Goal: Transaction & Acquisition: Purchase product/service

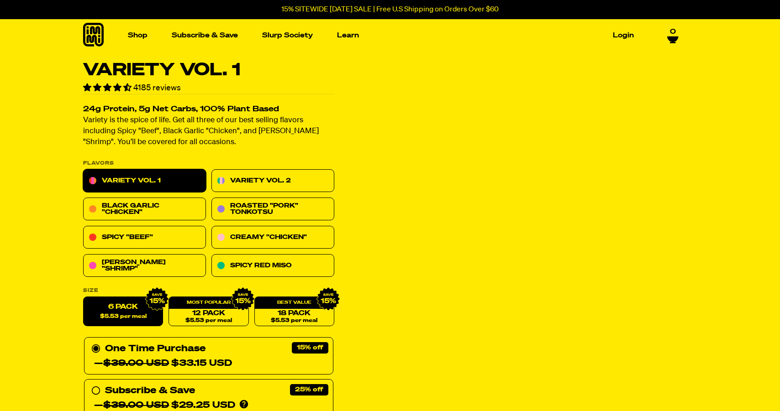
scroll to position [94, 0]
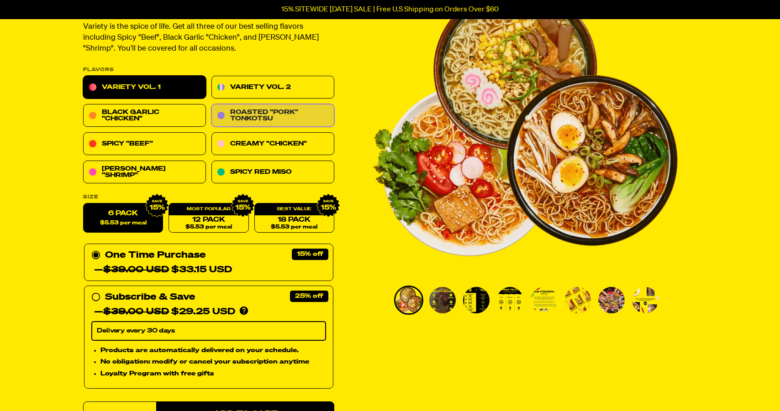
click at [282, 116] on link "Roasted "Pork" Tonkotsu" at bounding box center [272, 116] width 123 height 23
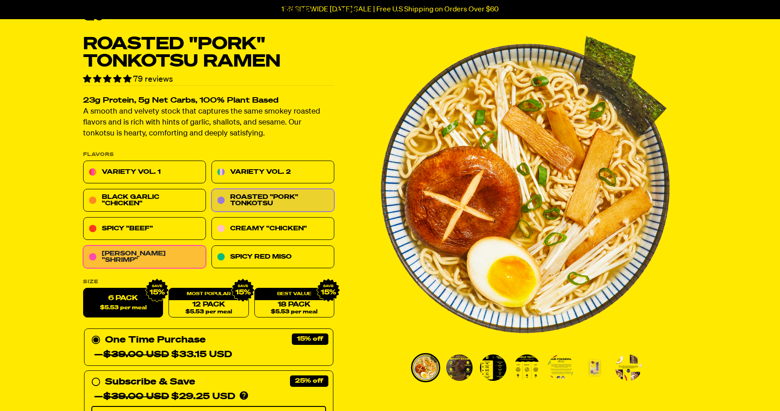
scroll to position [35, 0]
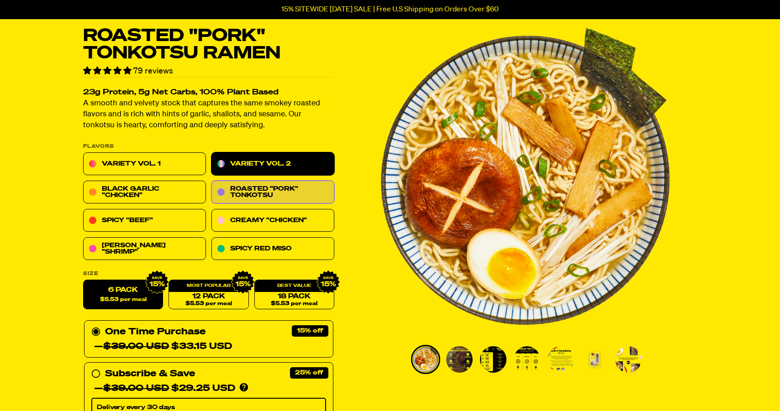
click at [227, 166] on link "Variety Vol. 2" at bounding box center [272, 164] width 123 height 23
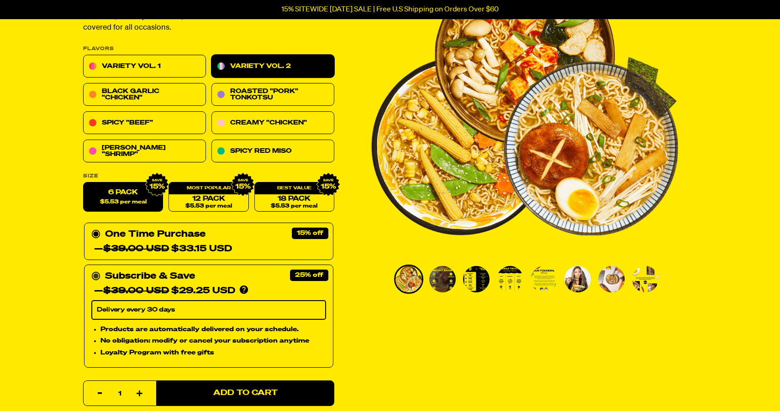
scroll to position [118, 0]
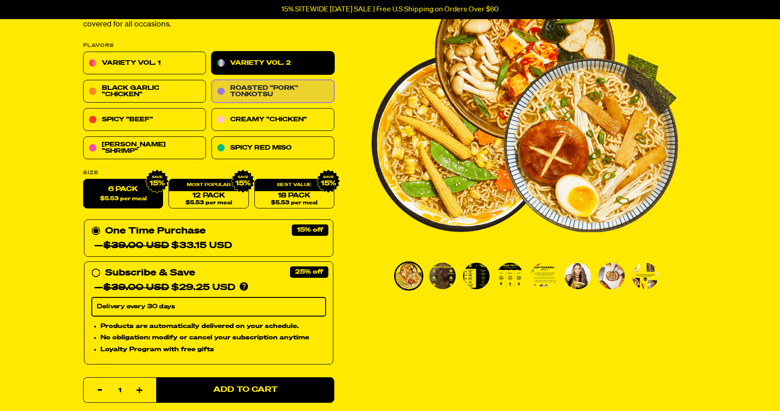
click at [273, 90] on link "Roasted "Pork" Tonkotsu" at bounding box center [272, 91] width 123 height 23
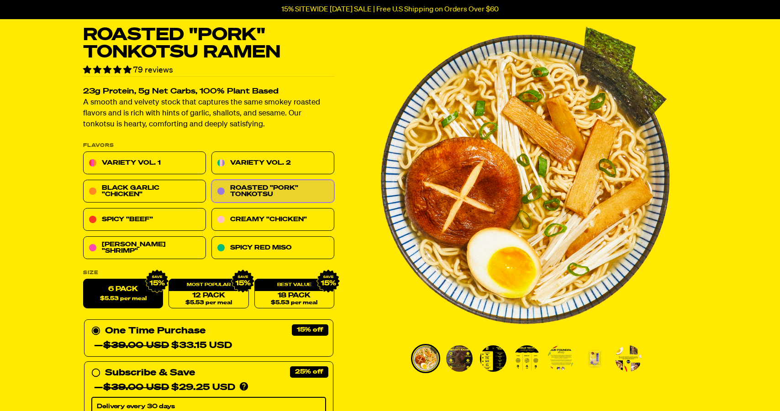
scroll to position [33, 0]
